Goal: Find specific page/section: Find specific page/section

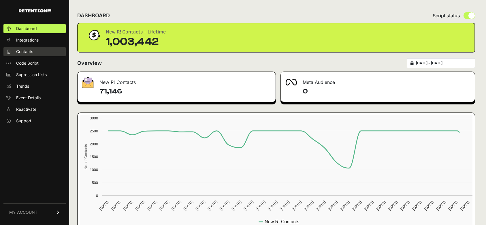
click at [38, 51] on link "Contacts" at bounding box center [34, 51] width 62 height 9
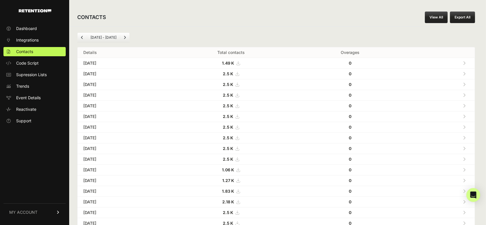
click at [464, 73] on link at bounding box center [464, 74] width 10 height 12
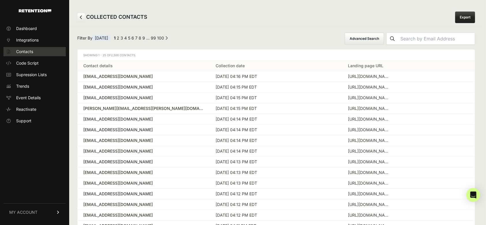
click at [21, 50] on span "Contacts" at bounding box center [24, 52] width 17 height 6
